Goal: Information Seeking & Learning: Learn about a topic

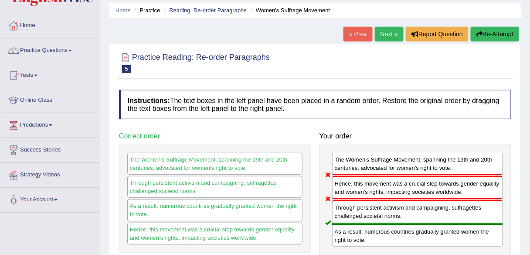
scroll to position [27, 0]
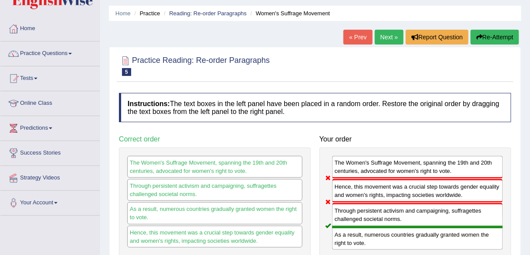
click at [384, 37] on link "Next »" at bounding box center [389, 37] width 29 height 15
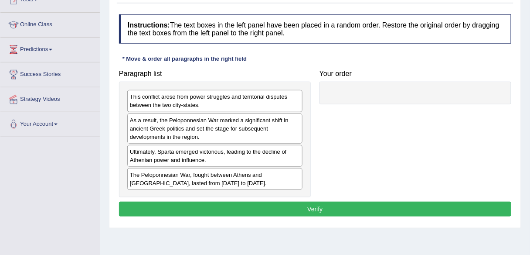
scroll to position [106, 0]
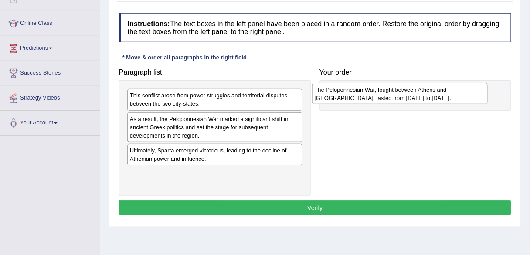
drag, startPoint x: 250, startPoint y: 175, endPoint x: 434, endPoint y: 92, distance: 202.7
click at [434, 92] on div "The Peloponnesian War, fought between Athens and Sparta, lasted from 431 to 404…" at bounding box center [400, 94] width 176 height 22
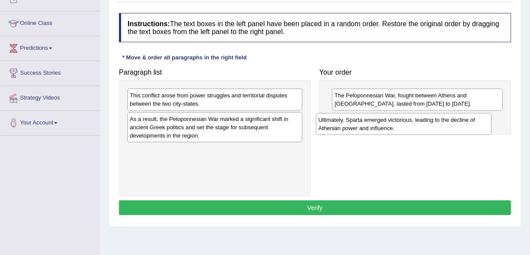
drag, startPoint x: 235, startPoint y: 152, endPoint x: 424, endPoint y: 122, distance: 191.2
click at [424, 122] on div "Ultimately, Sparta emerged victorious, leading to the decline of Athenian power…" at bounding box center [404, 124] width 176 height 22
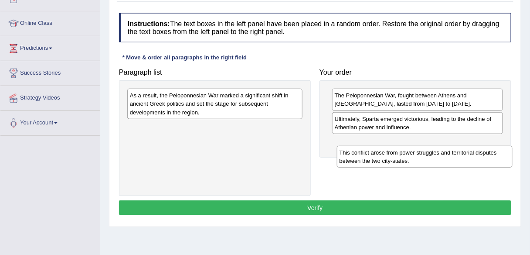
drag, startPoint x: 224, startPoint y: 93, endPoint x: 434, endPoint y: 150, distance: 217.4
click at [434, 150] on div "This conflict arose from power struggles and territorial disputes between the t…" at bounding box center [425, 157] width 176 height 22
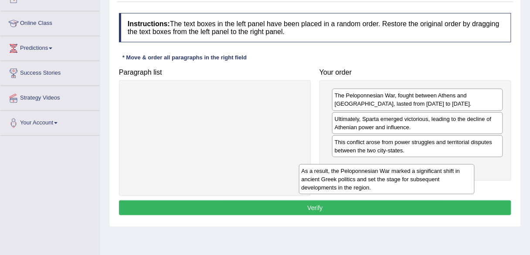
drag, startPoint x: 242, startPoint y: 103, endPoint x: 414, endPoint y: 177, distance: 187.6
click at [414, 177] on div "As a result, the Peloponnesian War marked a significant shift in ancient Greek …" at bounding box center [387, 179] width 176 height 30
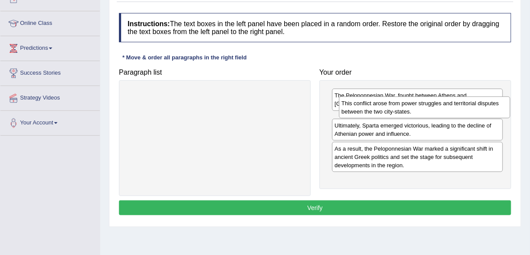
drag, startPoint x: 387, startPoint y: 143, endPoint x: 394, endPoint y: 105, distance: 38.6
click at [394, 105] on div "This conflict arose from power struggles and territorial disputes between the t…" at bounding box center [424, 107] width 171 height 22
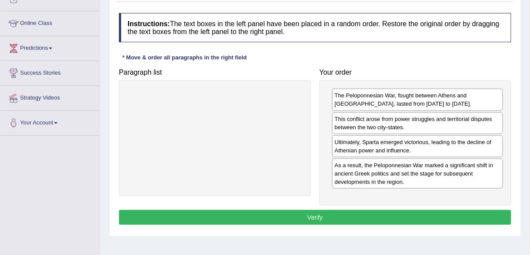
click at [342, 210] on button "Verify" at bounding box center [315, 217] width 393 height 15
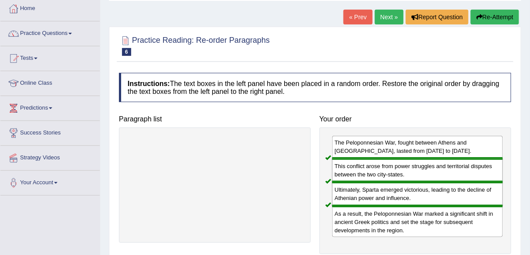
scroll to position [44, 0]
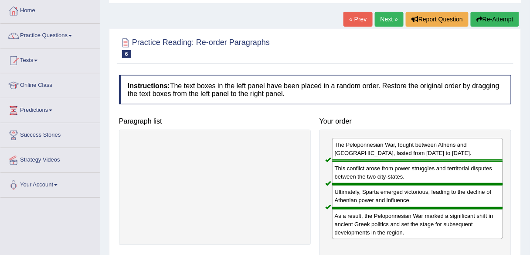
click at [385, 21] on link "Next »" at bounding box center [389, 19] width 29 height 15
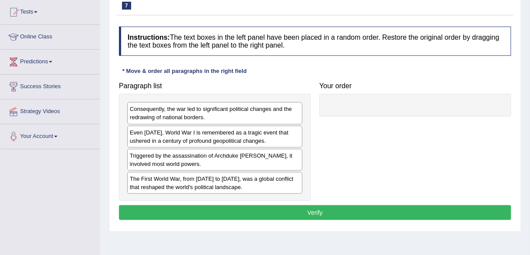
scroll to position [93, 0]
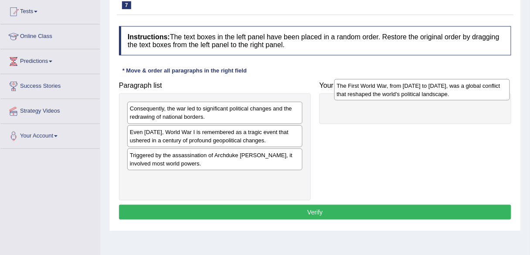
drag, startPoint x: 249, startPoint y: 180, endPoint x: 456, endPoint y: 89, distance: 226.6
click at [456, 89] on div "The First World War, from [DATE] to [DATE], was a global conflict that reshaped…" at bounding box center [423, 90] width 176 height 22
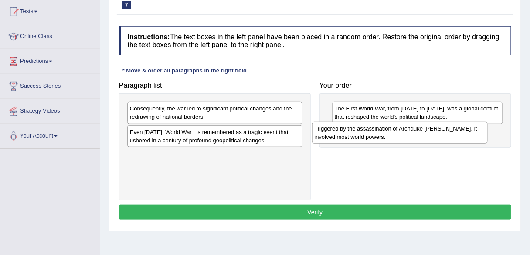
drag, startPoint x: 223, startPoint y: 158, endPoint x: 408, endPoint y: 133, distance: 186.7
click at [408, 133] on div "Triggered by the assassination of Archduke [PERSON_NAME], it involved most worl…" at bounding box center [400, 133] width 176 height 22
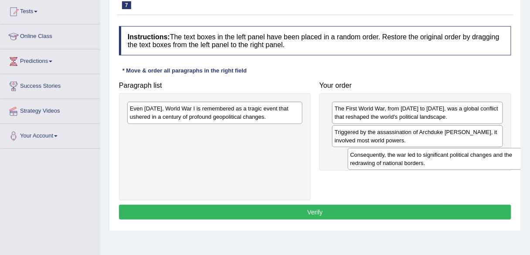
drag, startPoint x: 216, startPoint y: 111, endPoint x: 447, endPoint y: 157, distance: 235.4
click at [447, 157] on div "Consequently, the war led to significant political changes and the redrawing of…" at bounding box center [436, 159] width 176 height 22
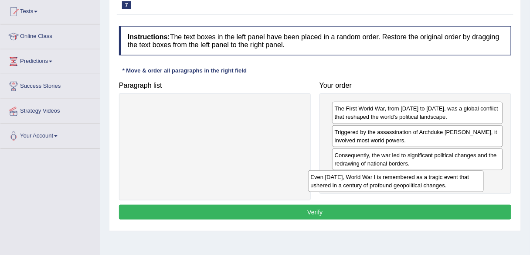
drag, startPoint x: 222, startPoint y: 109, endPoint x: 403, endPoint y: 178, distance: 193.6
click at [403, 178] on div "Even today, World War I is remembered as a tragic event that ushered in a centu…" at bounding box center [396, 181] width 176 height 22
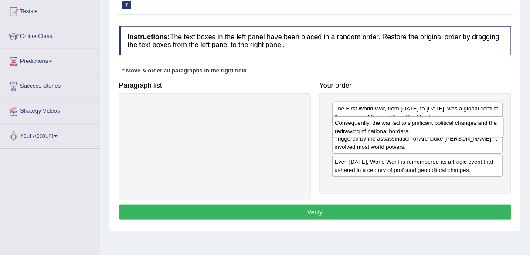
drag, startPoint x: 394, startPoint y: 156, endPoint x: 394, endPoint y: 124, distance: 31.8
click at [394, 124] on div "Consequently, the war led to significant political changes and the redrawing of…" at bounding box center [418, 127] width 171 height 22
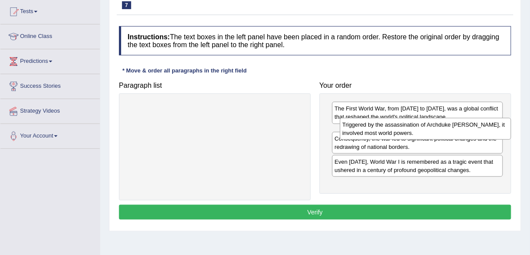
drag, startPoint x: 383, startPoint y: 164, endPoint x: 391, endPoint y: 133, distance: 31.1
click at [391, 133] on div "Triggered by the assassination of Archduke Franz Ferdinand, it involved most wo…" at bounding box center [425, 129] width 171 height 22
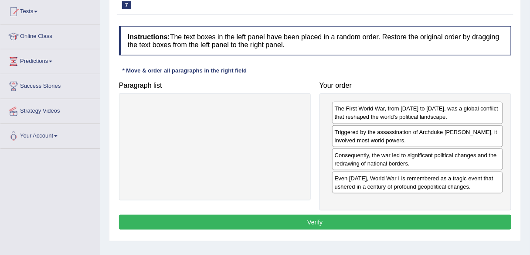
click at [320, 217] on button "Verify" at bounding box center [315, 222] width 393 height 15
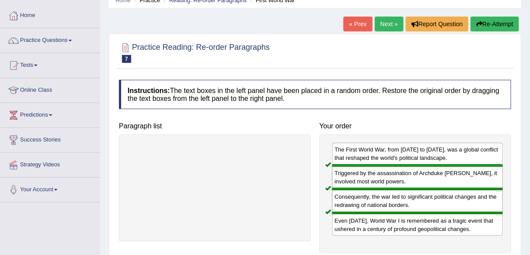
scroll to position [34, 0]
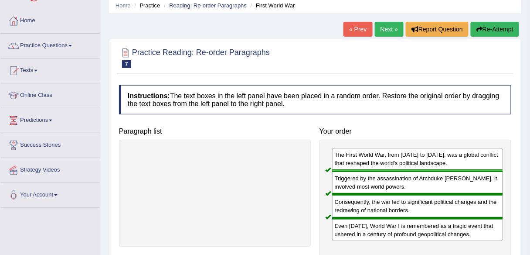
click at [390, 25] on link "Next »" at bounding box center [389, 29] width 29 height 15
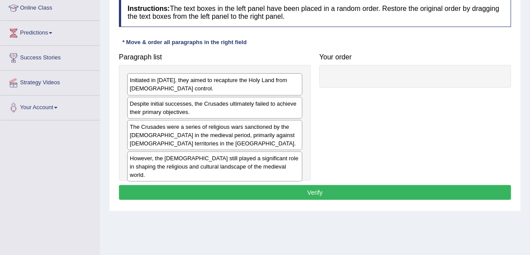
scroll to position [126, 0]
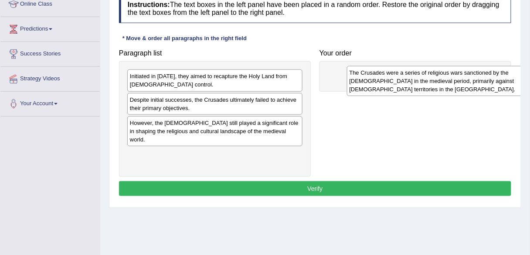
drag, startPoint x: 204, startPoint y: 129, endPoint x: 424, endPoint y: 80, distance: 225.3
click at [424, 80] on div "The Crusades were a series of religious wars sanctioned by the Latin Church in …" at bounding box center [435, 81] width 176 height 30
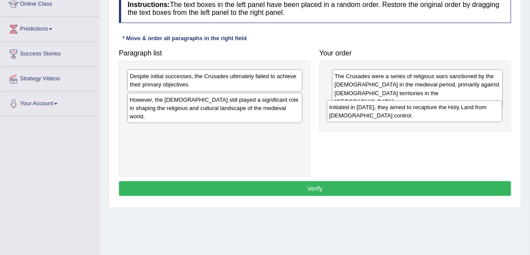
drag, startPoint x: 223, startPoint y: 78, endPoint x: 423, endPoint y: 109, distance: 202.2
click at [423, 109] on div "Initiated in 1095, they aimed to recapture the Holy Land from Muslim control." at bounding box center [415, 111] width 176 height 22
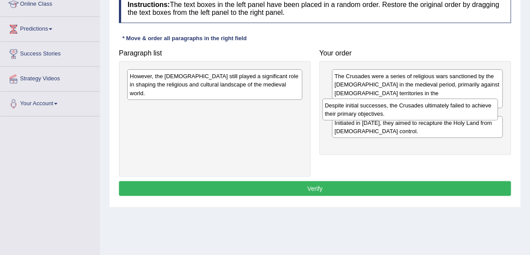
drag, startPoint x: 216, startPoint y: 77, endPoint x: 411, endPoint y: 106, distance: 197.6
click at [411, 106] on div "Despite initial successes, the Crusades ultimately failed to achieve their prim…" at bounding box center [411, 110] width 176 height 22
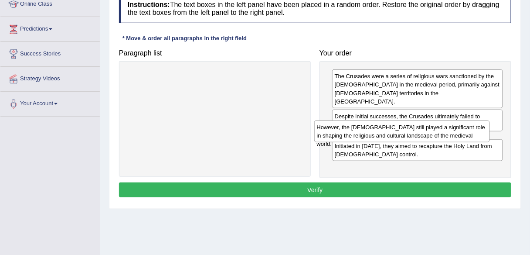
drag, startPoint x: 229, startPoint y: 82, endPoint x: 416, endPoint y: 133, distance: 193.9
click at [416, 133] on div "However, the Crusades still played a significant role in shaping the religious …" at bounding box center [403, 131] width 176 height 22
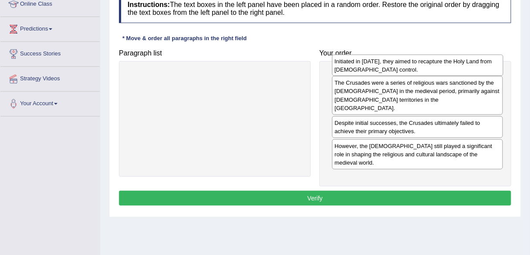
drag, startPoint x: 376, startPoint y: 157, endPoint x: 376, endPoint y: 65, distance: 92.0
click at [376, 65] on div "Initiated in 1095, they aimed to recapture the Holy Land from Muslim control." at bounding box center [417, 66] width 171 height 22
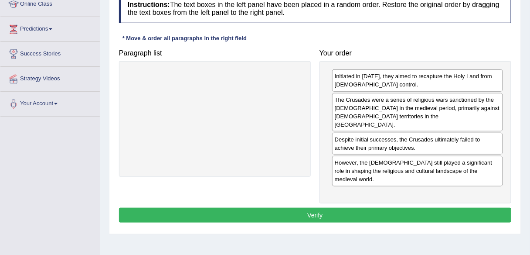
click at [307, 208] on button "Verify" at bounding box center [315, 215] width 393 height 15
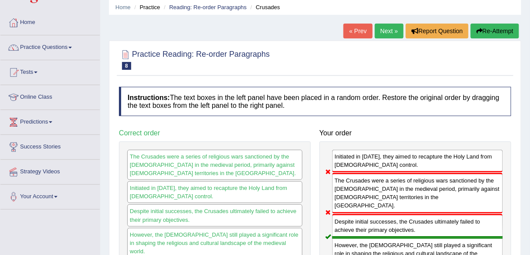
scroll to position [32, 0]
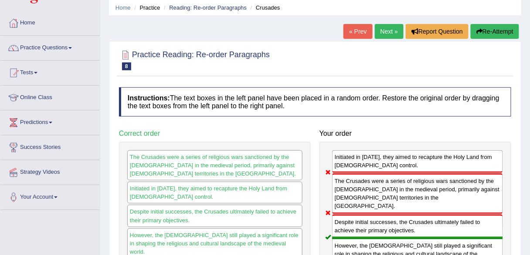
click at [389, 33] on link "Next »" at bounding box center [389, 31] width 29 height 15
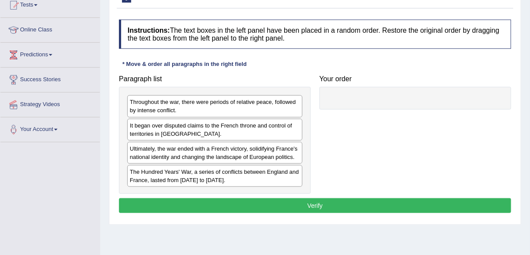
scroll to position [101, 0]
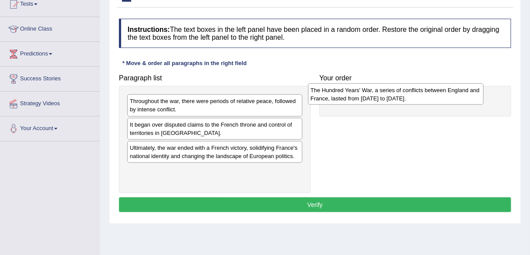
drag, startPoint x: 254, startPoint y: 174, endPoint x: 435, endPoint y: 94, distance: 197.9
click at [435, 94] on div "The Hundred Years' War, a series of conflicts between England and France, laste…" at bounding box center [396, 94] width 176 height 22
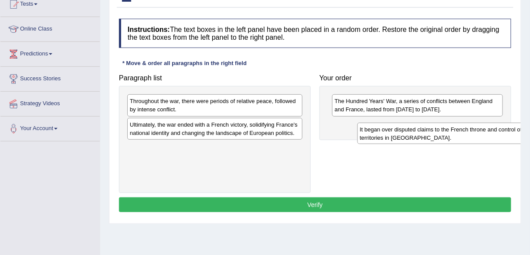
drag, startPoint x: 222, startPoint y: 127, endPoint x: 453, endPoint y: 133, distance: 230.8
click at [453, 133] on div "It began over disputed claims to the French throne and control of territories i…" at bounding box center [446, 134] width 176 height 22
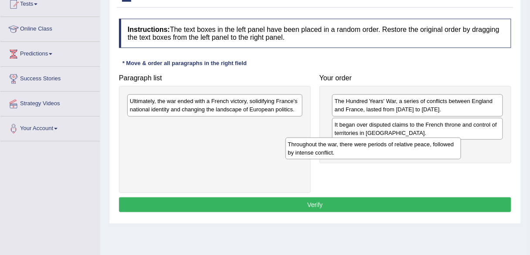
drag, startPoint x: 256, startPoint y: 100, endPoint x: 420, endPoint y: 144, distance: 170.0
click at [420, 144] on div "Throughout the war, there were periods of relative peace, followed by intense c…" at bounding box center [374, 148] width 176 height 22
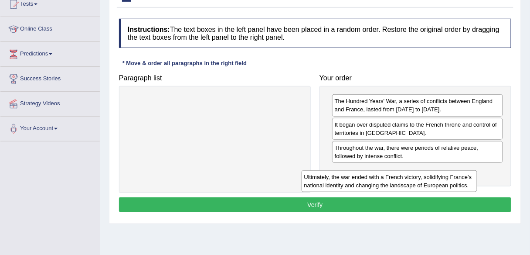
drag, startPoint x: 237, startPoint y: 106, endPoint x: 416, endPoint y: 182, distance: 194.5
click at [416, 182] on div "Ultimately, the war ended with a French victory, solidifying France's national …" at bounding box center [390, 181] width 176 height 22
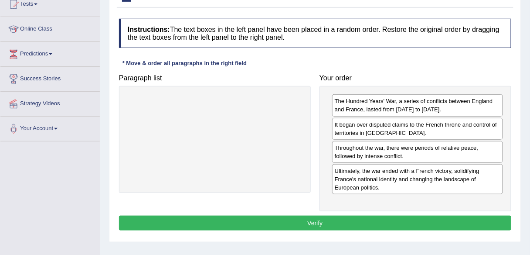
click at [304, 220] on button "Verify" at bounding box center [315, 222] width 393 height 15
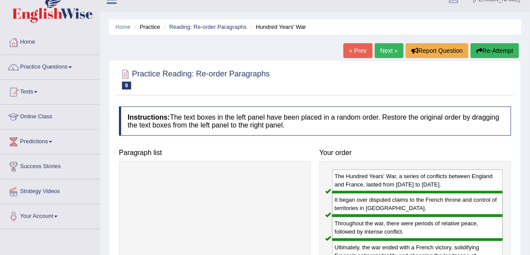
scroll to position [3, 0]
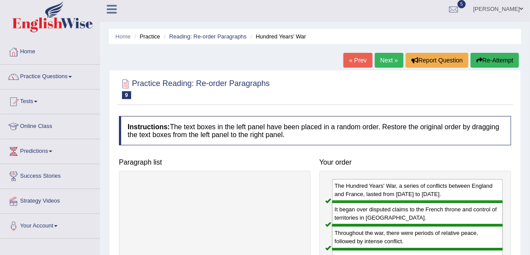
click at [388, 59] on link "Next »" at bounding box center [389, 60] width 29 height 15
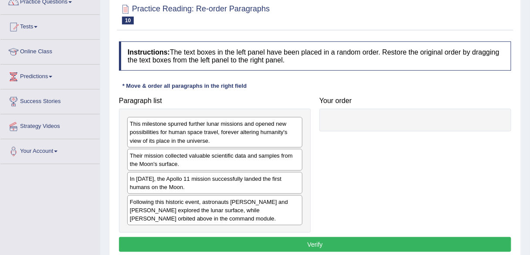
scroll to position [104, 0]
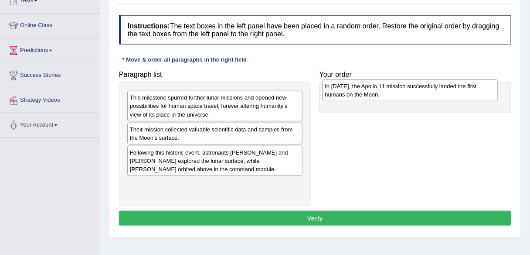
drag, startPoint x: 234, startPoint y: 155, endPoint x: 434, endPoint y: 89, distance: 210.4
click at [434, 89] on div "In 1969, the Apollo 11 mission successfully landed the first humans on the Moon." at bounding box center [411, 90] width 176 height 22
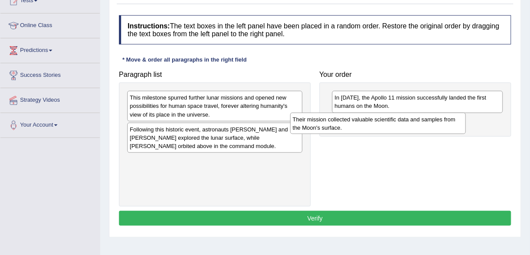
drag, startPoint x: 245, startPoint y: 130, endPoint x: 408, endPoint y: 120, distance: 163.5
click at [408, 120] on div "Their mission collected valuable scientific data and samples from the Moon's su…" at bounding box center [379, 124] width 176 height 22
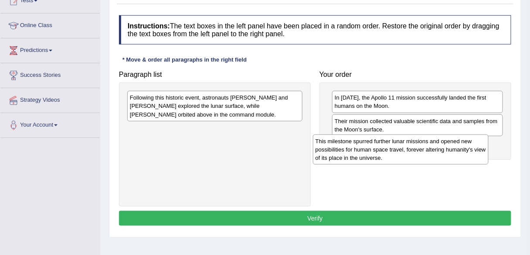
drag, startPoint x: 222, startPoint y: 105, endPoint x: 409, endPoint y: 148, distance: 192.2
click at [409, 148] on div "This milestone spurred further lunar missions and opened new possibilities for …" at bounding box center [401, 149] width 176 height 30
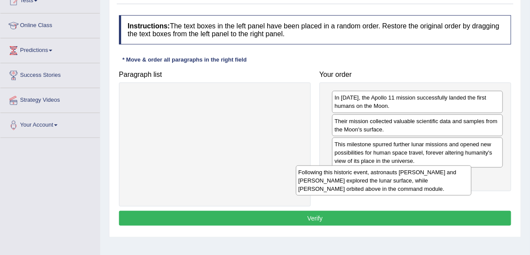
drag, startPoint x: 223, startPoint y: 107, endPoint x: 398, endPoint y: 181, distance: 189.8
click at [398, 181] on div "Following this historic event, astronauts Neil Armstrong and Buzz Aldrin explor…" at bounding box center [384, 180] width 176 height 30
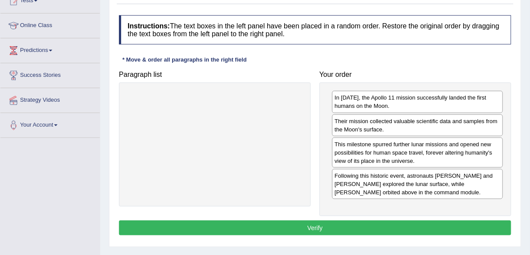
click at [287, 227] on button "Verify" at bounding box center [315, 227] width 393 height 15
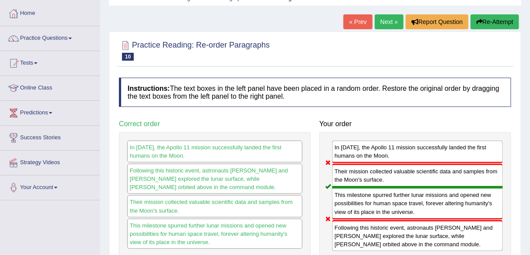
scroll to position [41, 0]
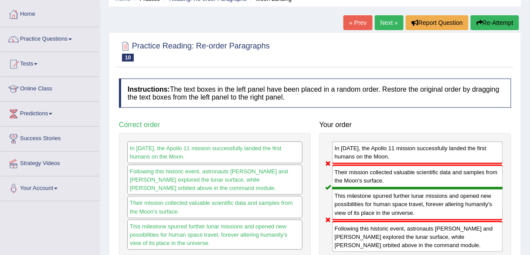
click at [387, 24] on link "Next »" at bounding box center [389, 22] width 29 height 15
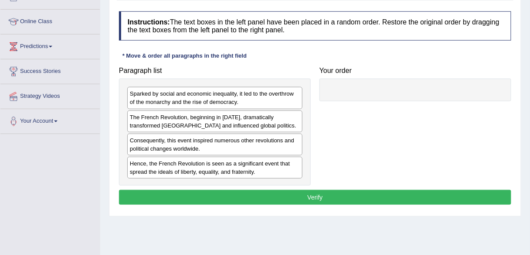
scroll to position [106, 0]
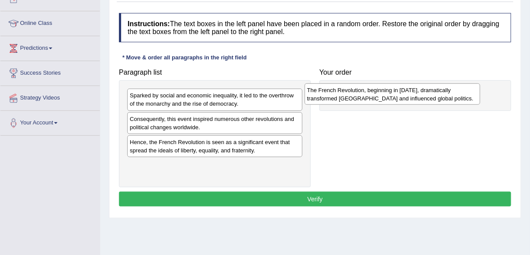
drag, startPoint x: 223, startPoint y: 121, endPoint x: 402, endPoint y: 92, distance: 181.1
click at [402, 92] on div "The French Revolution, beginning in 1789, dramatically transformed France and i…" at bounding box center [393, 94] width 176 height 22
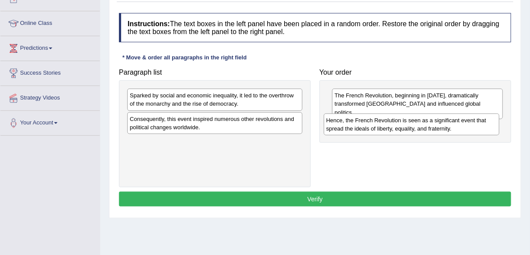
drag, startPoint x: 238, startPoint y: 145, endPoint x: 434, endPoint y: 125, distance: 197.8
click at [434, 125] on div "Hence, the French Revolution is seen as a significant event that spread the ide…" at bounding box center [412, 124] width 176 height 22
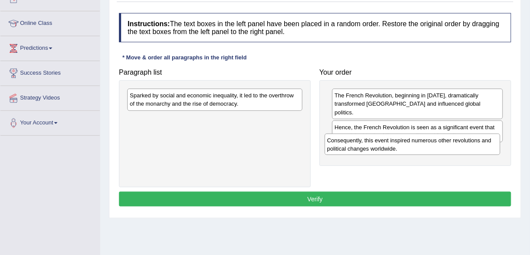
drag, startPoint x: 183, startPoint y: 123, endPoint x: 380, endPoint y: 145, distance: 198.8
click at [380, 145] on div "Consequently, this event inspired numerous other revolutions and political chan…" at bounding box center [413, 144] width 176 height 22
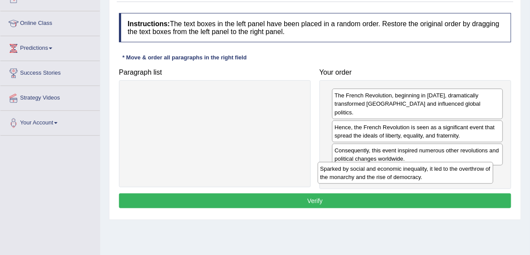
drag, startPoint x: 249, startPoint y: 96, endPoint x: 440, endPoint y: 169, distance: 204.1
click at [440, 169] on div "Sparked by social and economic inequality, it led to the overthrow of the monar…" at bounding box center [406, 173] width 176 height 22
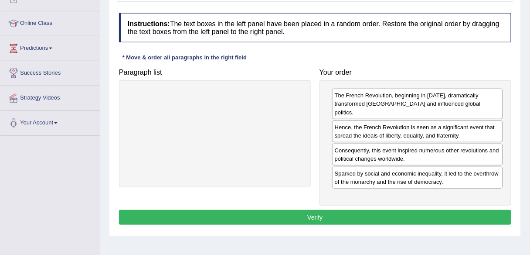
click at [322, 210] on button "Verify" at bounding box center [315, 217] width 393 height 15
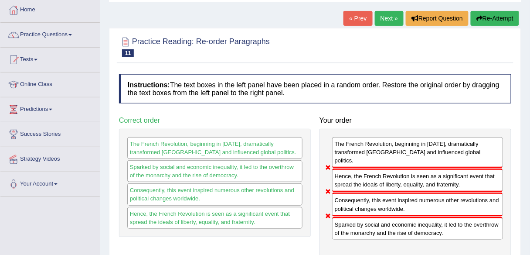
scroll to position [38, 0]
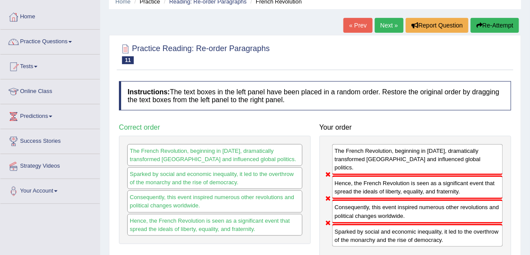
click at [381, 26] on link "Next »" at bounding box center [389, 25] width 29 height 15
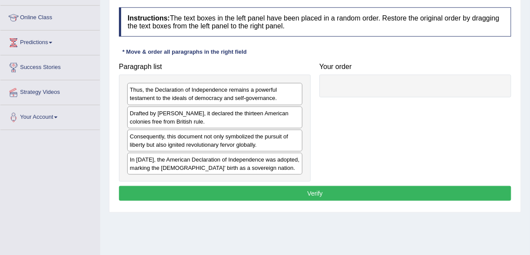
scroll to position [112, 0]
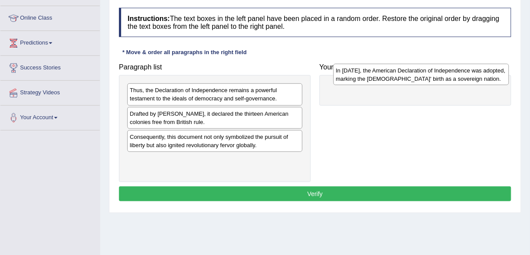
drag, startPoint x: 226, startPoint y: 164, endPoint x: 431, endPoint y: 75, distance: 224.3
click at [431, 75] on div "In [DATE], the American Declaration of Independence was adopted, marking the [D…" at bounding box center [422, 75] width 176 height 22
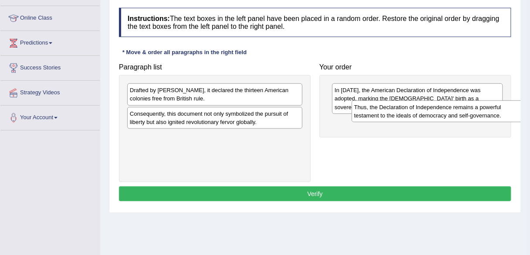
drag, startPoint x: 201, startPoint y: 91, endPoint x: 425, endPoint y: 108, distance: 224.9
click at [425, 108] on div "Thus, the Declaration of Independence remains a powerful testament to the ideal…" at bounding box center [440, 111] width 176 height 22
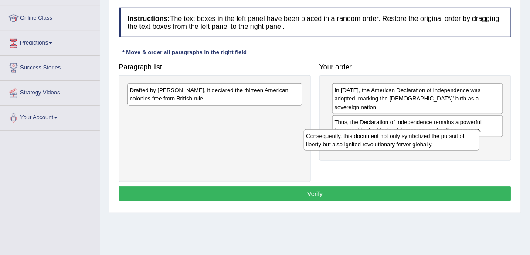
drag, startPoint x: 250, startPoint y: 116, endPoint x: 427, endPoint y: 138, distance: 177.7
click at [427, 138] on div "Consequently, this document not only symbolized the pursuit of liberty but also…" at bounding box center [392, 140] width 176 height 22
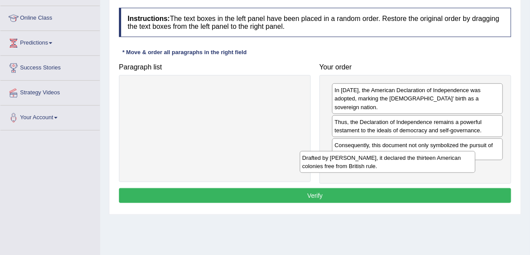
drag, startPoint x: 243, startPoint y: 95, endPoint x: 416, endPoint y: 162, distance: 185.4
click at [416, 162] on div "Drafted by Thomas Jefferson, it declared the thirteen American colonies free fr…" at bounding box center [388, 162] width 176 height 22
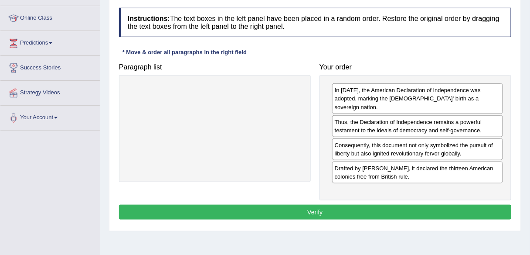
click at [292, 205] on button "Verify" at bounding box center [315, 212] width 393 height 15
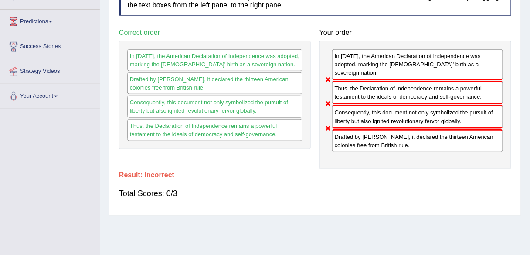
scroll to position [0, 0]
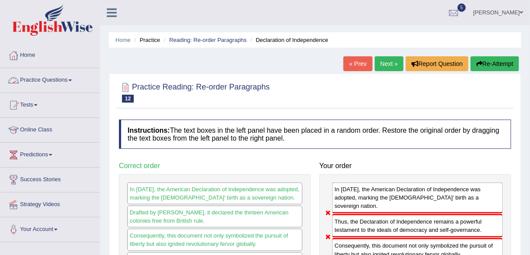
click at [49, 83] on link "Practice Questions" at bounding box center [49, 79] width 99 height 22
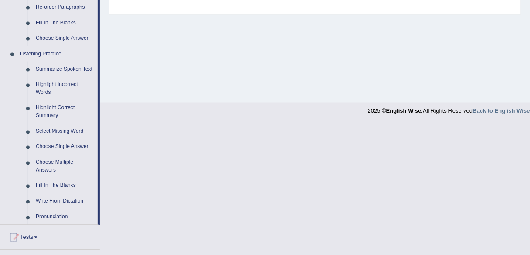
scroll to position [342, 0]
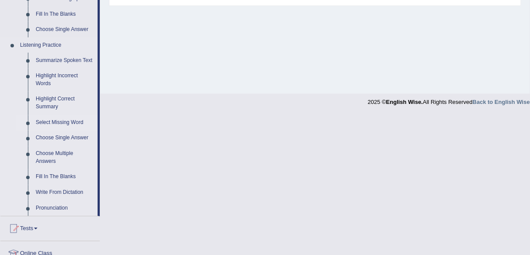
click at [64, 122] on link "Select Missing Word" at bounding box center [65, 123] width 66 height 16
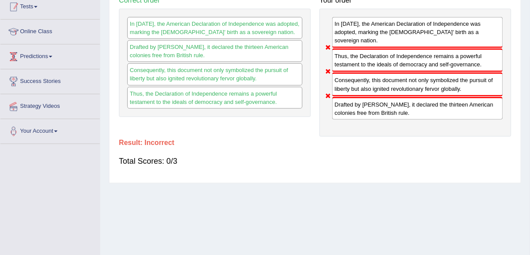
scroll to position [182, 0]
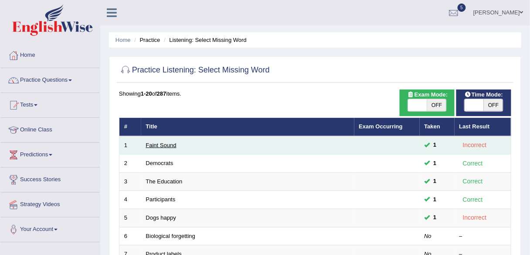
click at [171, 143] on link "Faint Sound" at bounding box center [161, 145] width 31 height 7
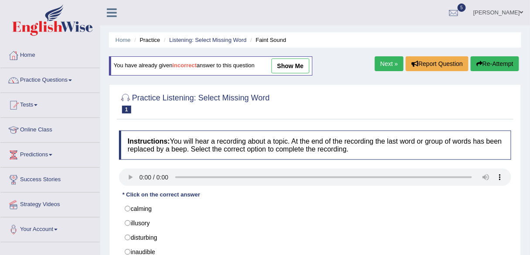
click at [59, 81] on link "Practice Questions" at bounding box center [49, 79] width 99 height 22
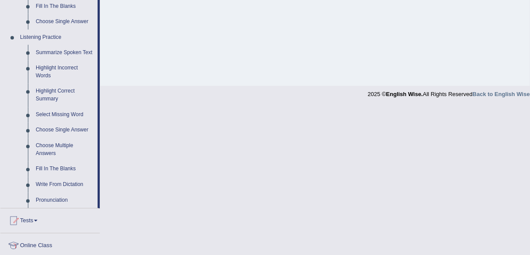
scroll to position [353, 0]
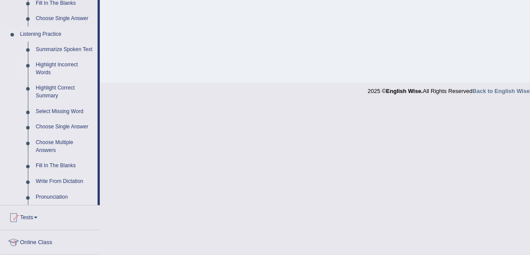
click at [63, 65] on link "Highlight Incorrect Words" at bounding box center [65, 69] width 66 height 23
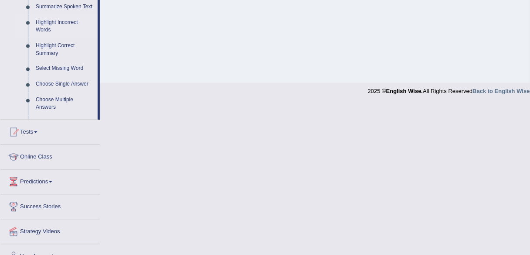
scroll to position [171, 0]
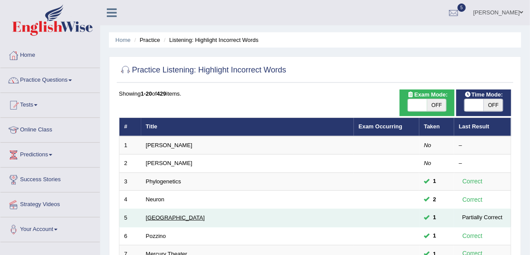
click at [152, 217] on link "Harvard" at bounding box center [175, 217] width 59 height 7
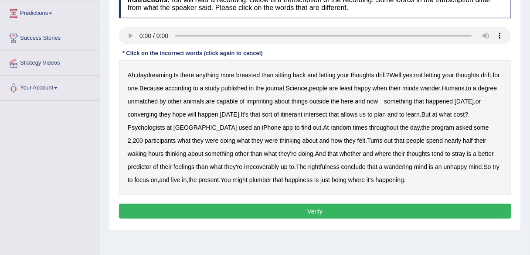
scroll to position [142, 0]
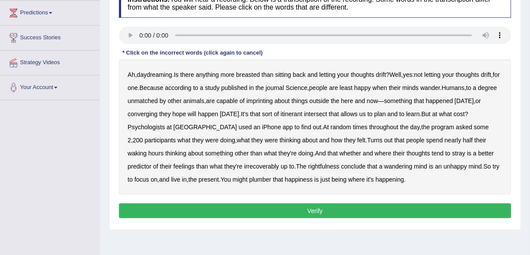
click at [252, 76] on b "breasted" at bounding box center [248, 74] width 24 height 7
click at [273, 100] on b "imprinting" at bounding box center [259, 100] width 27 height 7
click at [158, 113] on b "converging" at bounding box center [143, 113] width 30 height 7
click at [328, 114] on b "intersect" at bounding box center [315, 113] width 23 height 7
click at [244, 165] on b "irrecoverably" at bounding box center [261, 166] width 35 height 7
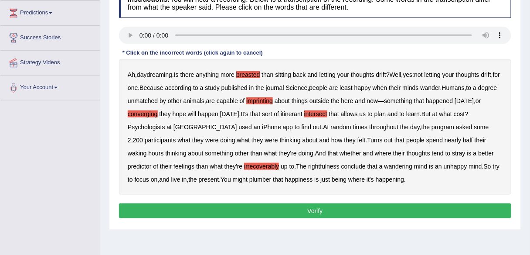
click at [308, 164] on b "rightfulness" at bounding box center [323, 166] width 31 height 7
click at [250, 178] on b "plumber" at bounding box center [261, 179] width 22 height 7
click at [334, 207] on button "Verify" at bounding box center [315, 210] width 393 height 15
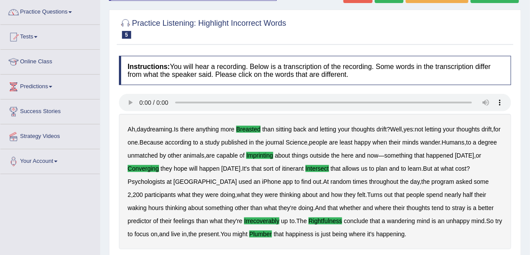
scroll to position [42, 0]
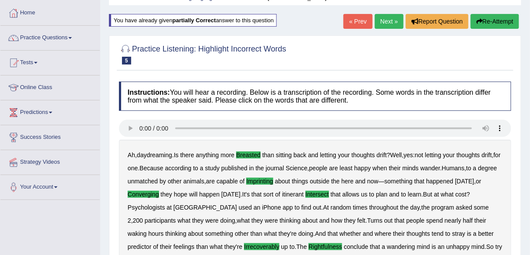
click at [387, 22] on link "Next »" at bounding box center [389, 21] width 29 height 15
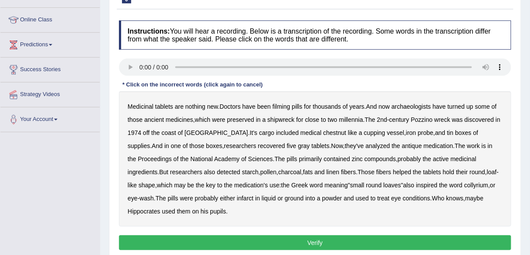
scroll to position [112, 0]
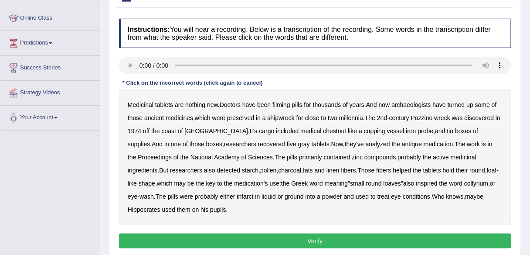
click at [280, 105] on b "filming" at bounding box center [281, 104] width 17 height 7
click at [291, 125] on div "Medicinal tablets are nothing new . Doctors have been filming pills for thousan…" at bounding box center [315, 156] width 393 height 135
click at [324, 130] on b "chestnut" at bounding box center [335, 130] width 23 height 7
click at [237, 195] on b "infarct" at bounding box center [245, 196] width 17 height 7
click at [267, 239] on button "Verify" at bounding box center [315, 240] width 393 height 15
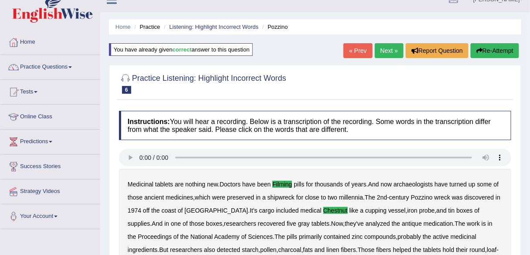
scroll to position [3, 0]
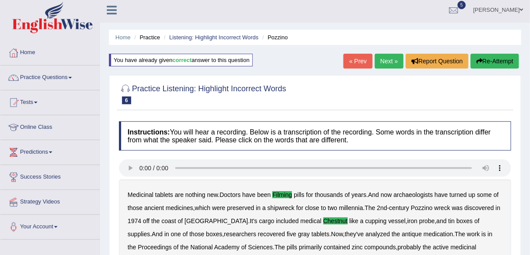
click at [389, 60] on link "Next »" at bounding box center [389, 61] width 29 height 15
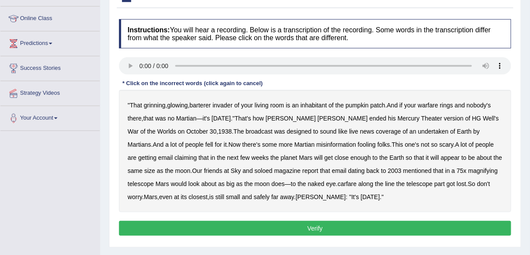
scroll to position [113, 0]
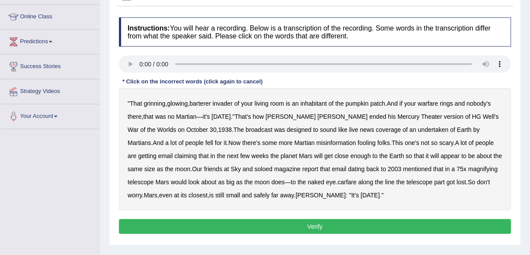
click at [206, 104] on b "barterer" at bounding box center [200, 103] width 21 height 7
click at [434, 101] on b "warfare" at bounding box center [428, 103] width 21 height 7
click at [418, 130] on b "undertaken" at bounding box center [433, 129] width 31 height 7
click at [255, 168] on b "soloed" at bounding box center [264, 168] width 18 height 7
click at [338, 181] on b "carfare" at bounding box center [347, 181] width 19 height 7
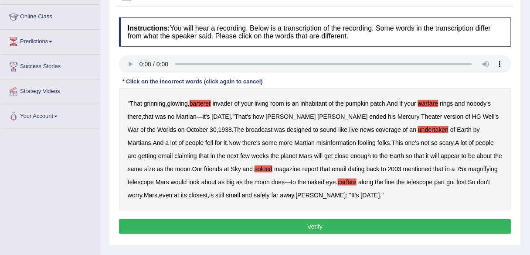
click at [312, 222] on button "Verify" at bounding box center [315, 226] width 393 height 15
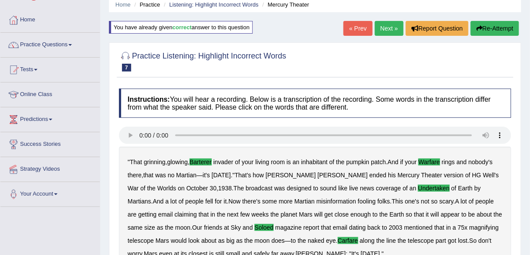
scroll to position [32, 0]
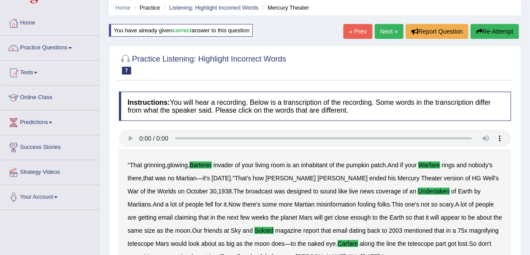
click at [387, 32] on link "Next »" at bounding box center [389, 31] width 29 height 15
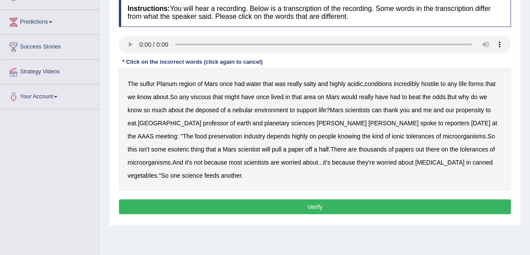
scroll to position [133, 0]
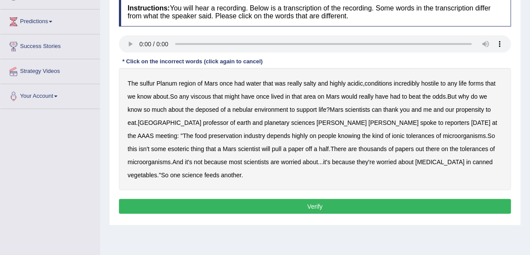
click at [150, 82] on b "sulfur" at bounding box center [147, 83] width 15 height 7
click at [204, 97] on b "viscous" at bounding box center [201, 96] width 21 height 7
click at [207, 109] on b "deposed" at bounding box center [208, 109] width 24 height 7
click at [235, 108] on b "nebular" at bounding box center [243, 109] width 21 height 7
click at [285, 202] on button "Verify" at bounding box center [315, 206] width 393 height 15
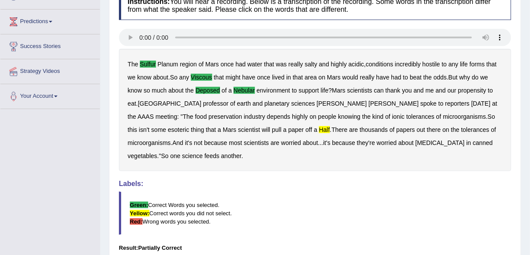
drag, startPoint x: 530, startPoint y: 97, endPoint x: 533, endPoint y: 109, distance: 12.4
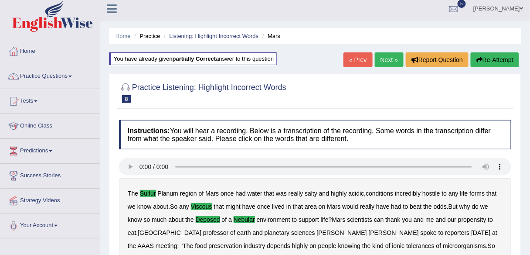
scroll to position [3, 0]
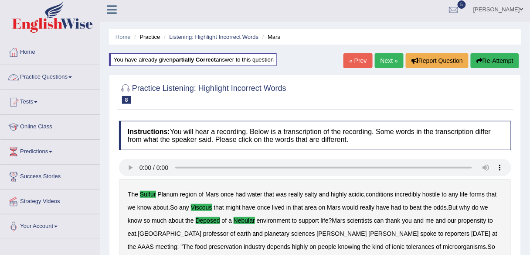
click at [64, 75] on link "Practice Questions" at bounding box center [49, 76] width 99 height 22
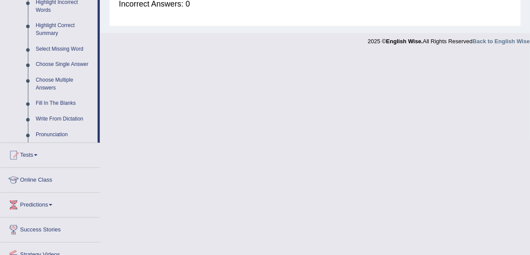
scroll to position [418, 0]
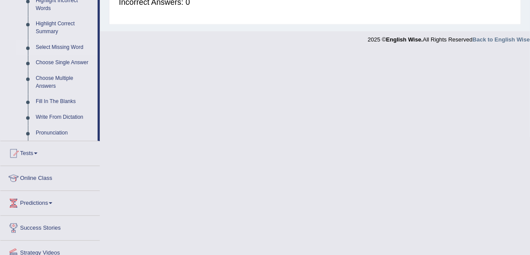
click at [64, 47] on link "Select Missing Word" at bounding box center [65, 48] width 66 height 16
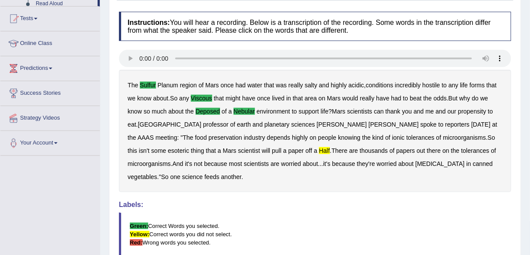
scroll to position [120, 0]
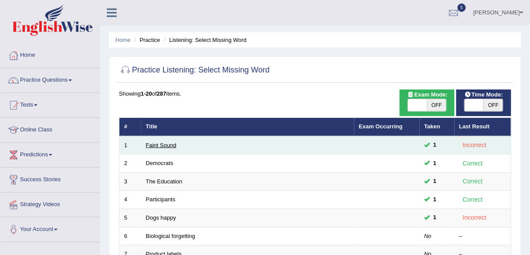
click at [173, 142] on link "Faint Sound" at bounding box center [161, 145] width 31 height 7
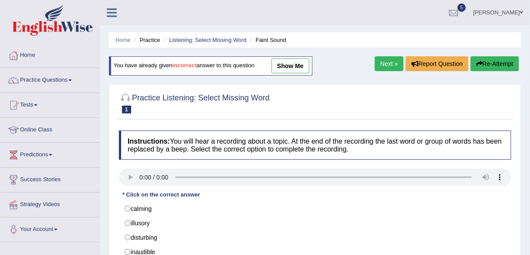
scroll to position [56, 0]
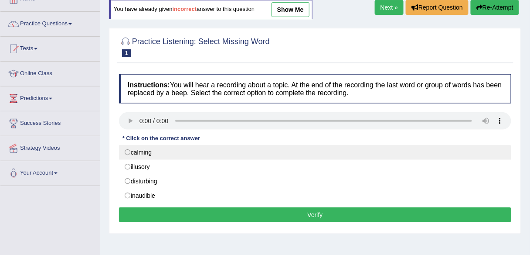
click at [128, 150] on label "calming" at bounding box center [315, 152] width 393 height 15
radio input "true"
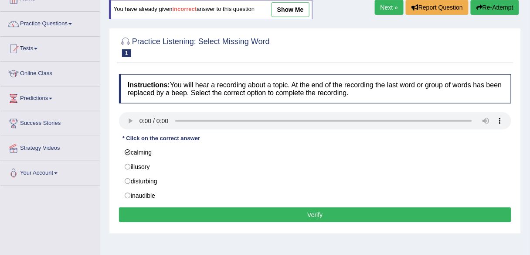
click at [292, 213] on button "Verify" at bounding box center [315, 214] width 393 height 15
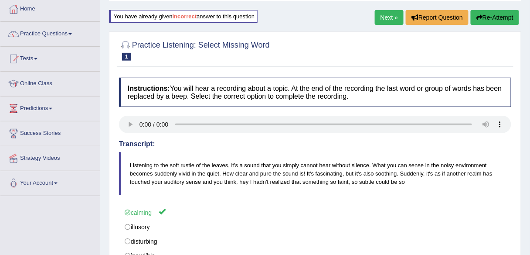
scroll to position [45, 0]
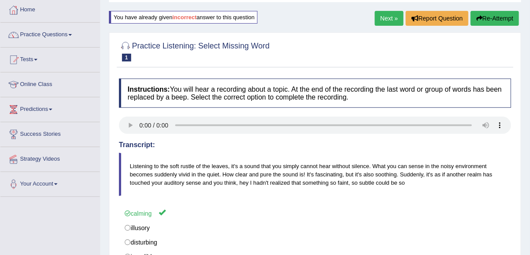
click at [383, 13] on link "Next »" at bounding box center [389, 18] width 29 height 15
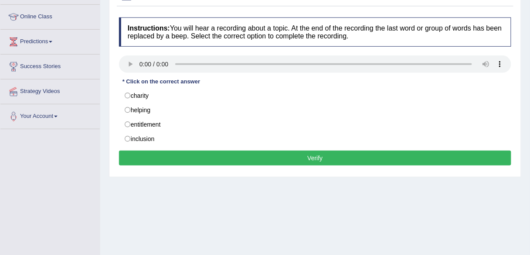
scroll to position [114, 0]
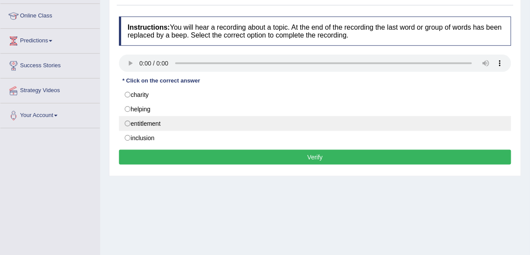
click at [127, 121] on label "entitlement" at bounding box center [315, 123] width 393 height 15
radio input "true"
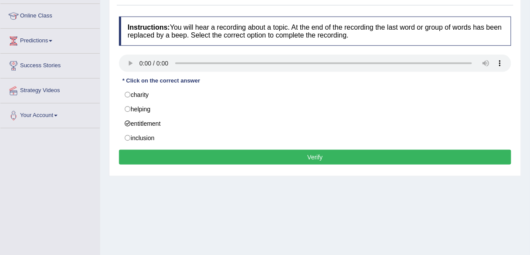
click at [304, 152] on button "Verify" at bounding box center [315, 157] width 393 height 15
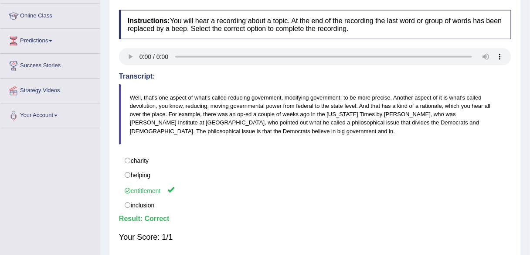
click at [304, 153] on label "charity" at bounding box center [315, 160] width 393 height 15
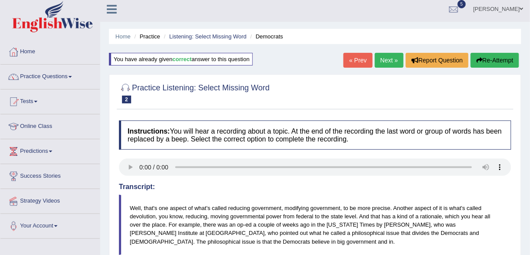
scroll to position [3, 0]
click at [391, 58] on link "Next »" at bounding box center [389, 60] width 29 height 15
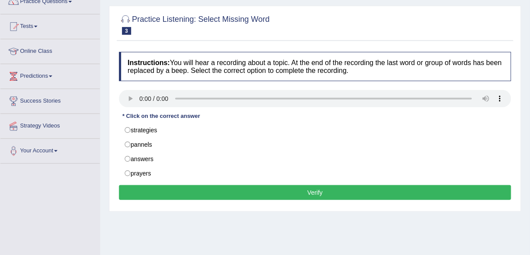
scroll to position [89, 0]
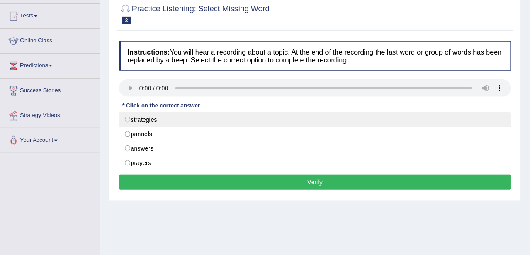
click at [130, 120] on label "strategies" at bounding box center [315, 119] width 393 height 15
radio input "true"
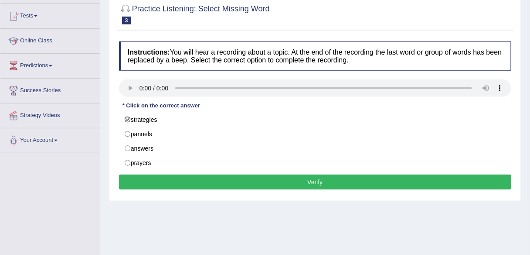
click at [272, 180] on button "Verify" at bounding box center [315, 181] width 393 height 15
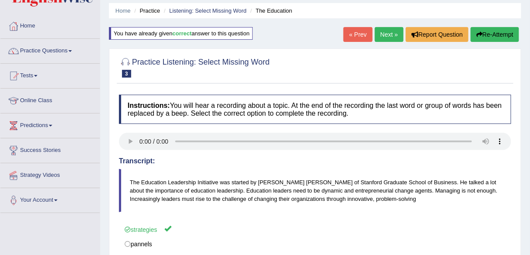
scroll to position [14, 0]
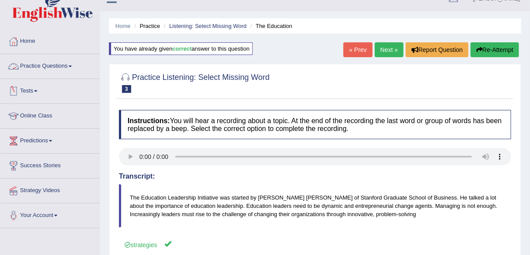
click at [67, 65] on link "Practice Questions" at bounding box center [49, 65] width 99 height 22
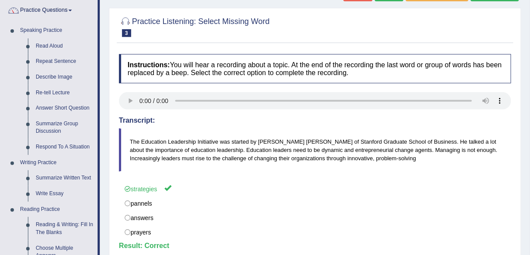
scroll to position [68, 0]
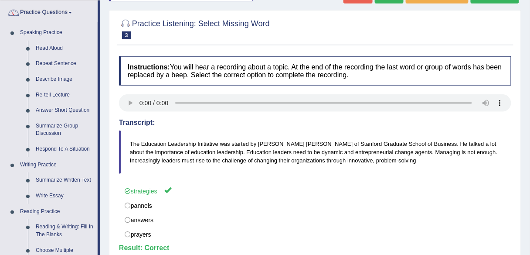
click at [236, 74] on h4 "Instructions: You will hear a recording about a topic. At the end of the record…" at bounding box center [315, 70] width 393 height 29
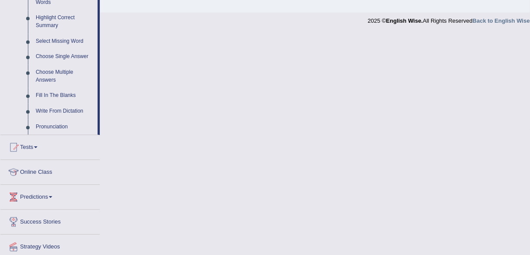
scroll to position [433, 0]
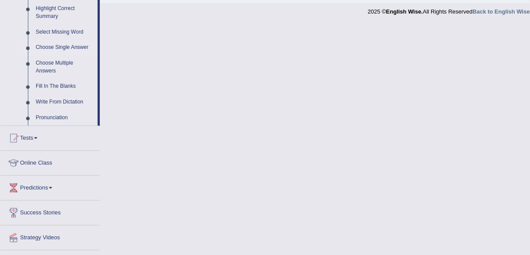
click at [73, 48] on link "Choose Single Answer" at bounding box center [65, 48] width 66 height 16
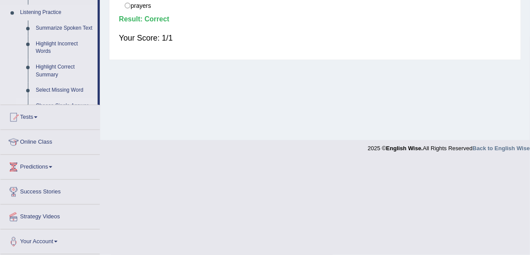
scroll to position [203, 0]
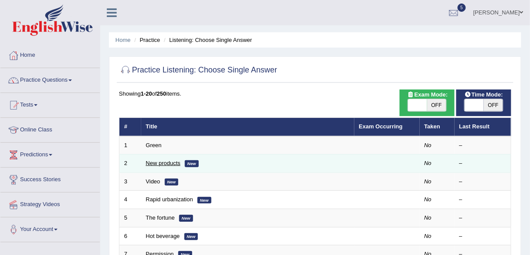
click at [165, 163] on link "New products" at bounding box center [163, 163] width 34 height 7
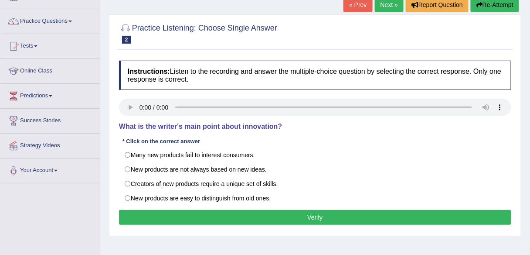
scroll to position [59, 0]
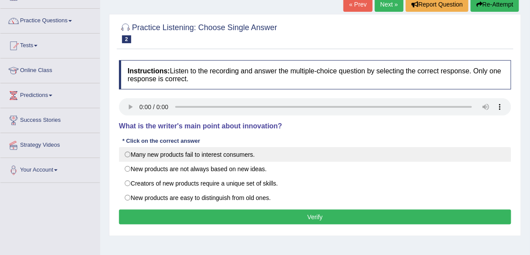
click at [380, 152] on label "Many new products fail to interest consumers." at bounding box center [315, 154] width 393 height 15
radio input "true"
click at [380, 152] on label "Many new products fail to interest consumers." at bounding box center [315, 154] width 393 height 15
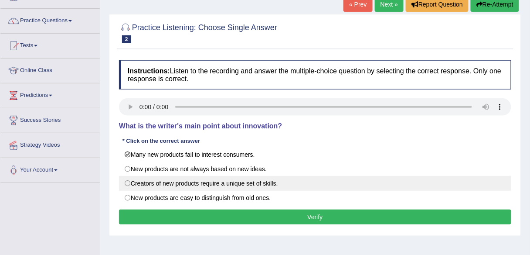
click at [126, 181] on label "Creators of new products require a unique set of skills." at bounding box center [315, 183] width 393 height 15
radio input "true"
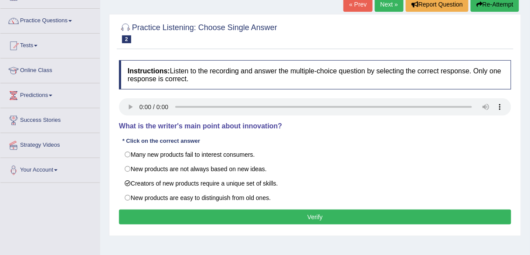
click at [271, 213] on button "Verify" at bounding box center [315, 216] width 393 height 15
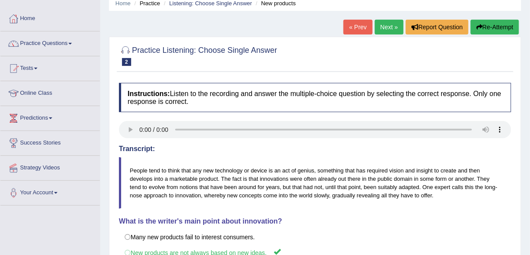
scroll to position [24, 0]
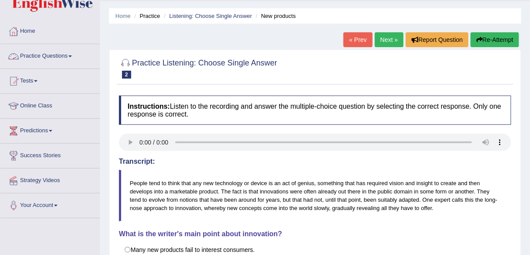
click at [70, 56] on link "Practice Questions" at bounding box center [49, 55] width 99 height 22
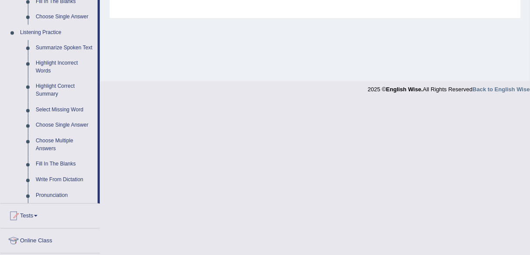
scroll to position [366, 0]
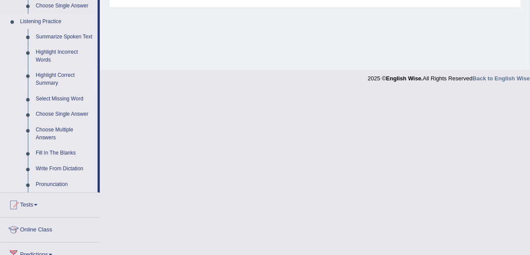
click at [58, 77] on link "Highlight Correct Summary" at bounding box center [65, 79] width 66 height 23
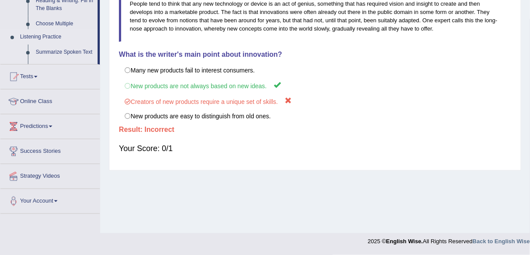
scroll to position [203, 0]
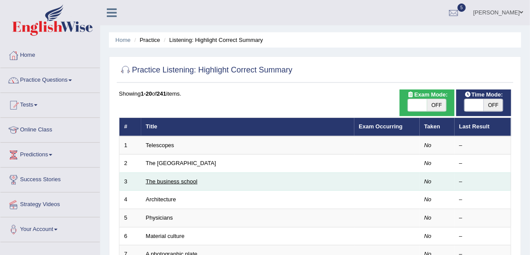
click at [182, 181] on link "The business school" at bounding box center [172, 181] width 52 height 7
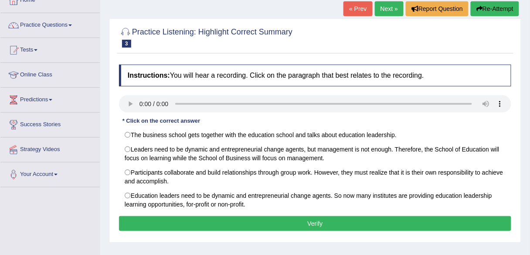
scroll to position [55, 0]
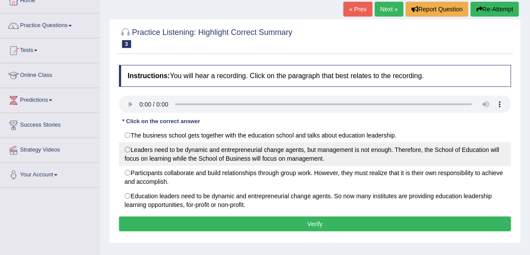
click at [128, 150] on label "Leaders need to be dynamic and entrepreneurial change agents, but management is…" at bounding box center [315, 154] width 393 height 24
radio input "true"
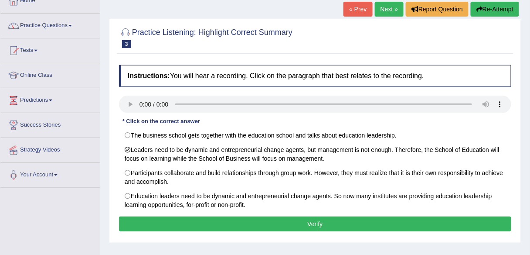
click at [302, 219] on button "Verify" at bounding box center [315, 223] width 393 height 15
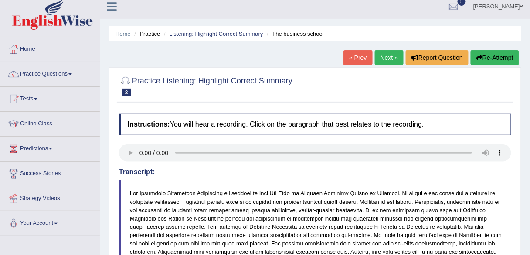
scroll to position [0, 0]
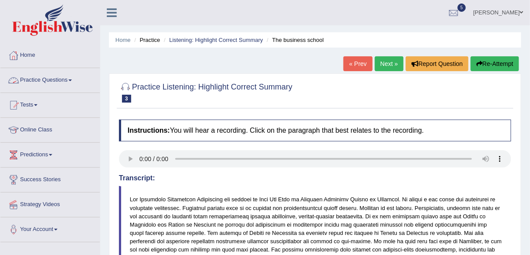
click at [54, 79] on link "Practice Questions" at bounding box center [49, 79] width 99 height 22
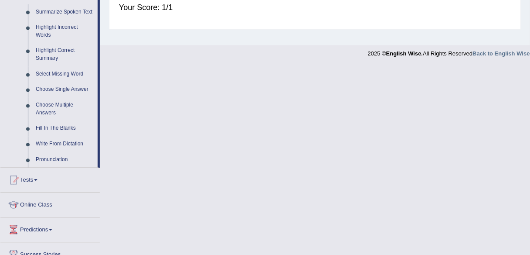
scroll to position [400, 0]
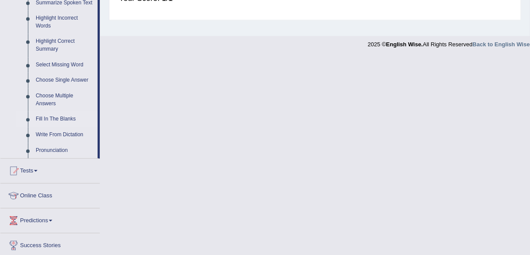
click at [68, 119] on link "Fill In The Blanks" at bounding box center [65, 120] width 66 height 16
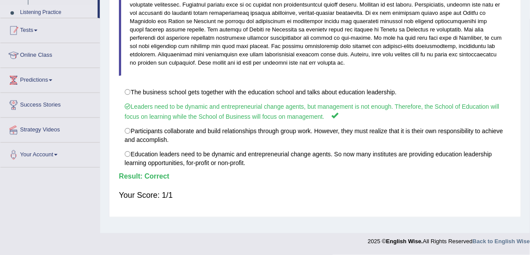
scroll to position [152, 0]
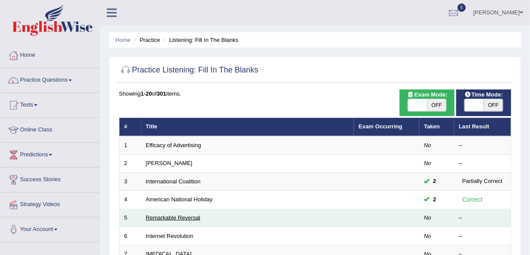
click at [188, 217] on link "Remarkable Reversal" at bounding box center [173, 217] width 55 height 7
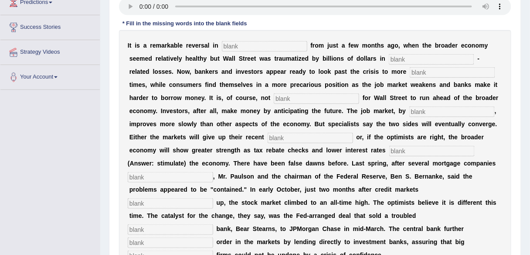
scroll to position [151, 0]
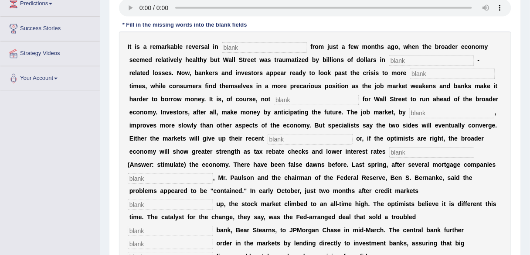
click at [282, 48] on input "text" at bounding box center [265, 47] width 86 height 10
click at [259, 46] on div "Instructions: You will hear a recording. Type the missing words in each blank. …" at bounding box center [315, 133] width 397 height 338
click at [259, 46] on input "text" at bounding box center [265, 47] width 86 height 10
click at [257, 45] on input "text" at bounding box center [265, 47] width 86 height 10
type input "attitudes"
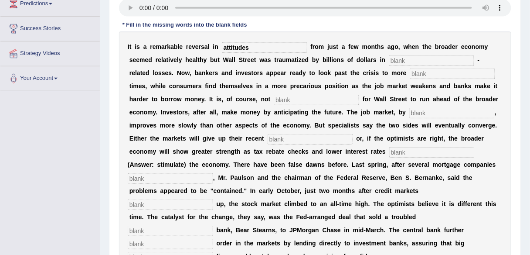
click at [414, 58] on input "text" at bounding box center [432, 60] width 86 height 10
type input "market"
click at [432, 75] on input "text" at bounding box center [453, 73] width 86 height 10
type input "profitable"
click at [307, 95] on input "text" at bounding box center [317, 100] width 86 height 10
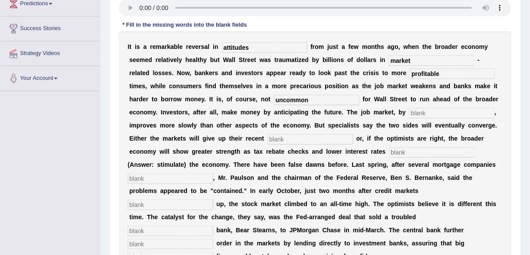
type input "uncommon"
click at [449, 111] on input "text" at bounding box center [453, 113] width 86 height 10
type input "contratst"
click at [328, 139] on input "text" at bounding box center [311, 139] width 86 height 10
type input "gain"
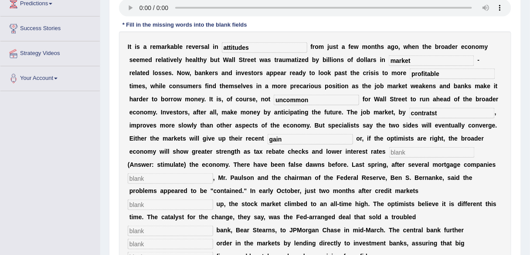
click at [413, 151] on input "text" at bounding box center [433, 152] width 86 height 10
type input "stimulate"
click at [181, 176] on input "text" at bounding box center [171, 178] width 86 height 10
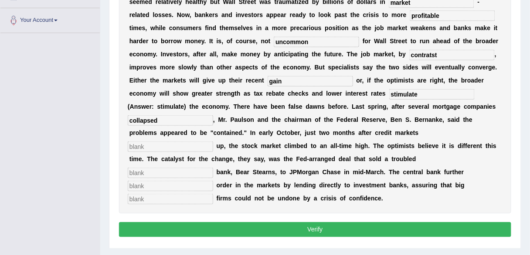
scroll to position [218, 0]
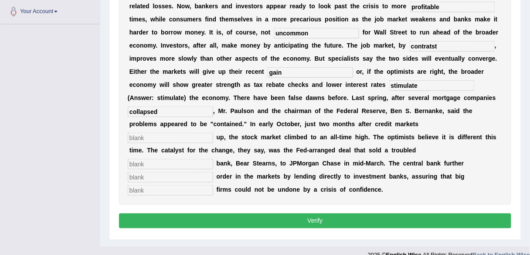
type input "collapsed"
click at [213, 133] on input "text" at bounding box center [171, 138] width 86 height 10
type input "frose"
click at [213, 159] on input "text" at bounding box center [171, 164] width 86 height 10
type input "investment"
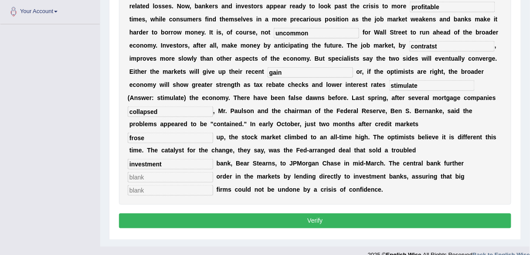
click at [213, 172] on input "text" at bounding box center [171, 177] width 86 height 10
type input "restored"
click at [213, 185] on input "text" at bounding box center [171, 190] width 86 height 10
type input "securities"
click at [213, 172] on input "restored" at bounding box center [171, 177] width 86 height 10
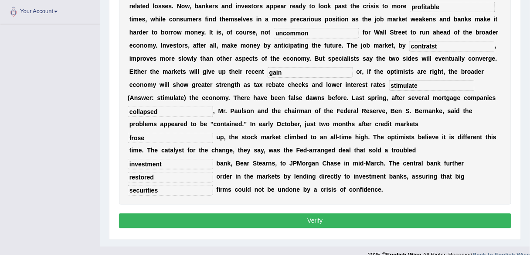
click at [213, 159] on input "investment" at bounding box center [171, 164] width 86 height 10
click at [213, 133] on input "frose" at bounding box center [171, 138] width 86 height 10
type input "froze"
click at [436, 85] on input "stimulate" at bounding box center [433, 85] width 86 height 10
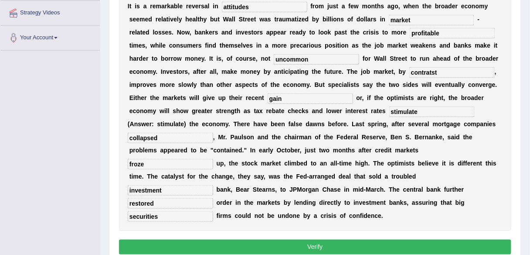
scroll to position [193, 0]
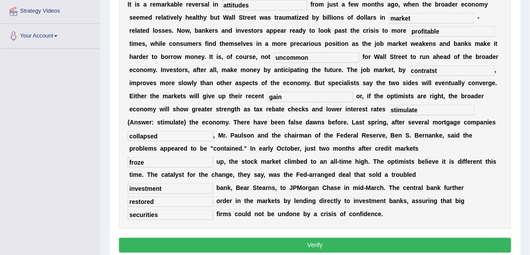
click at [308, 238] on button "Verify" at bounding box center [315, 245] width 393 height 15
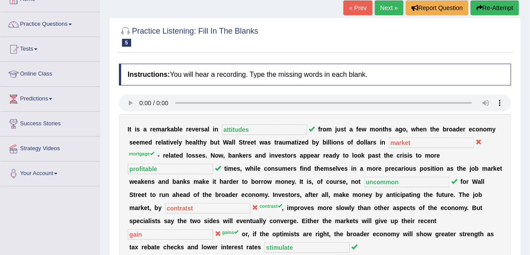
scroll to position [53, 0]
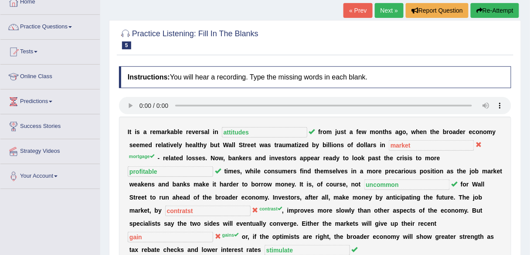
click at [390, 11] on link "Next »" at bounding box center [389, 10] width 29 height 15
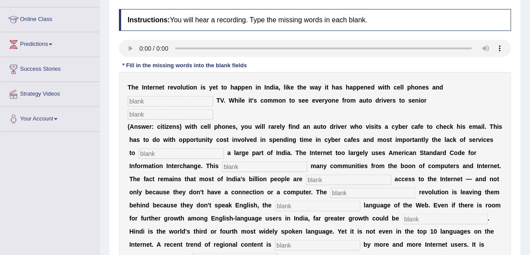
click at [530, 112] on html "Toggle navigation Home Practice Questions Speaking Practice Read Aloud Repeat S…" at bounding box center [265, 17] width 530 height 255
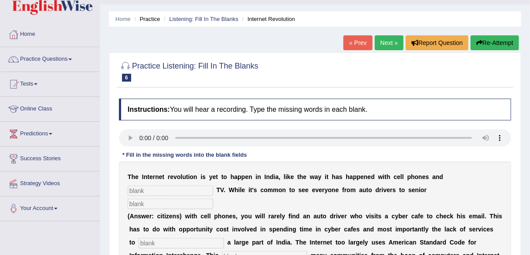
scroll to position [16, 0]
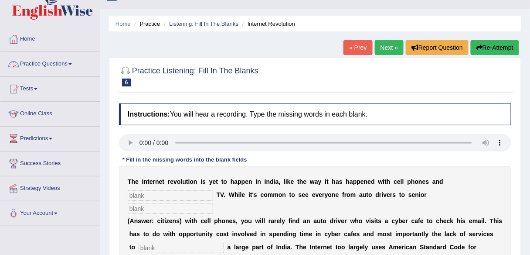
click at [67, 62] on link "Practice Questions" at bounding box center [49, 63] width 99 height 22
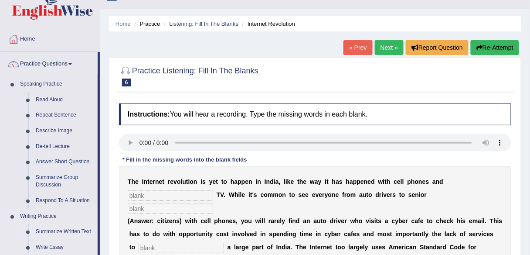
click at [58, 228] on link "Summarize Written Text" at bounding box center [65, 232] width 66 height 16
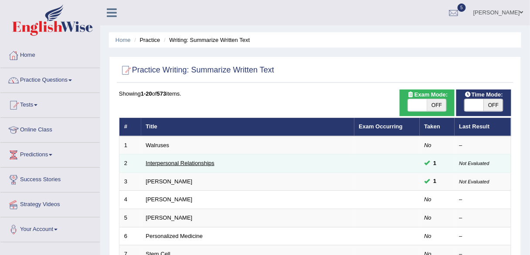
click at [185, 161] on link "Interpersonal Relationships" at bounding box center [180, 163] width 69 height 7
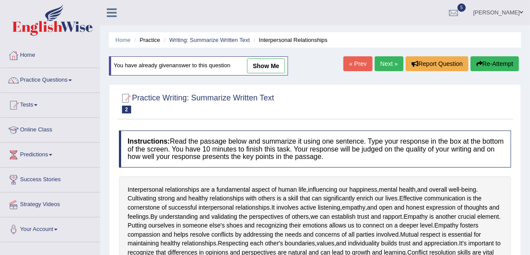
click at [272, 65] on link "show me" at bounding box center [266, 65] width 38 height 15
type textarea "Cultivating strong and healthy realtionships with others is a skill that can si…"
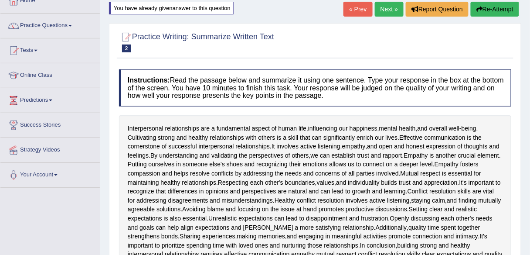
scroll to position [26, 0]
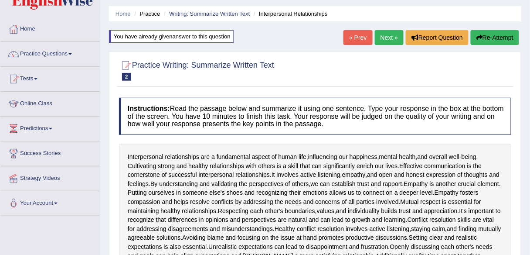
click at [384, 37] on link "Next »" at bounding box center [389, 37] width 29 height 15
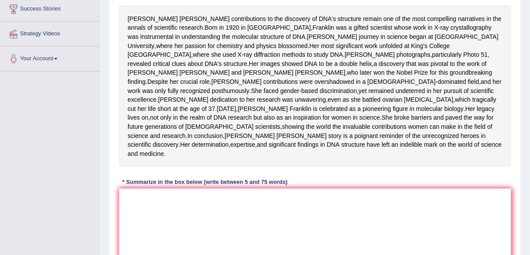
scroll to position [174, 0]
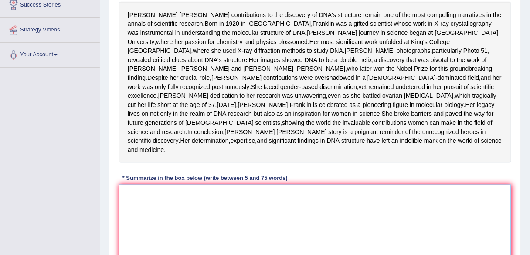
click at [276, 218] on textarea at bounding box center [315, 227] width 393 height 85
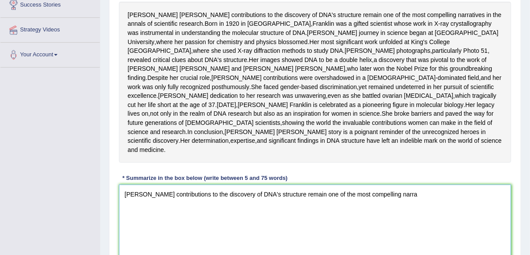
click at [443, 220] on textarea "[PERSON_NAME] contributions to the discovery of DNA's structure remain one of t…" at bounding box center [315, 227] width 393 height 85
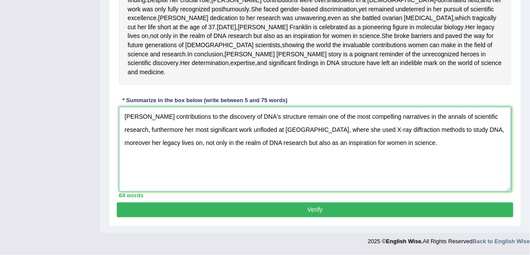
scroll to position [277, 0]
type textarea "[PERSON_NAME] contributions to the discovery of DNA's structure remain one of t…"
click at [307, 208] on button "Verify" at bounding box center [315, 209] width 397 height 15
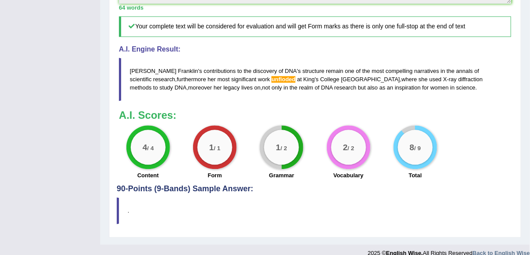
scroll to position [437, 0]
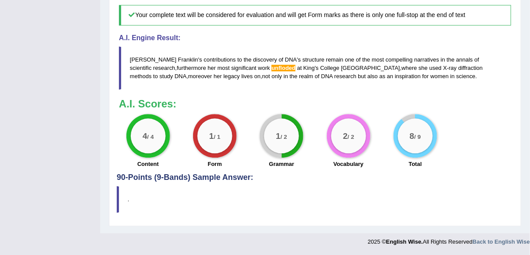
click at [272, 71] on span "unfloded" at bounding box center [284, 68] width 24 height 7
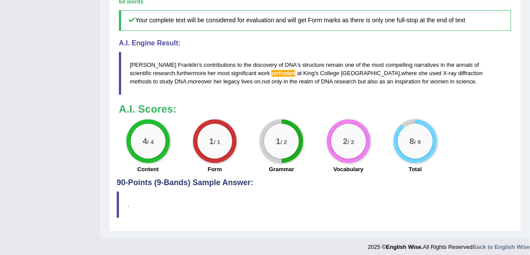
scroll to position [454, 0]
